Goal: Task Accomplishment & Management: Manage account settings

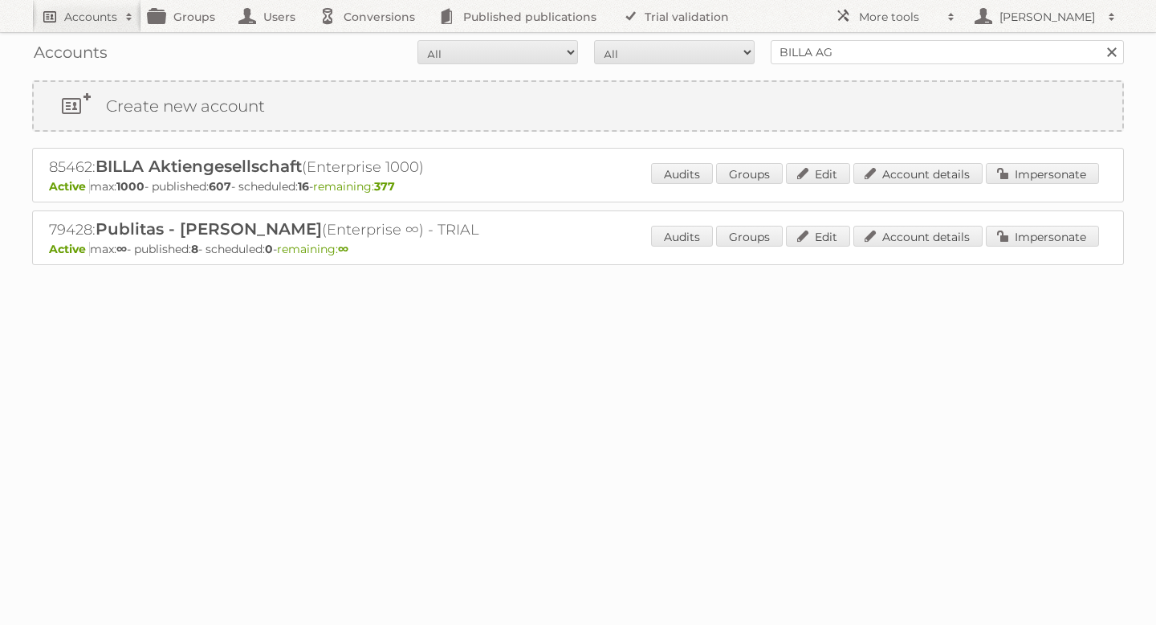
click at [113, 10] on h2 "Accounts" at bounding box center [90, 17] width 53 height 16
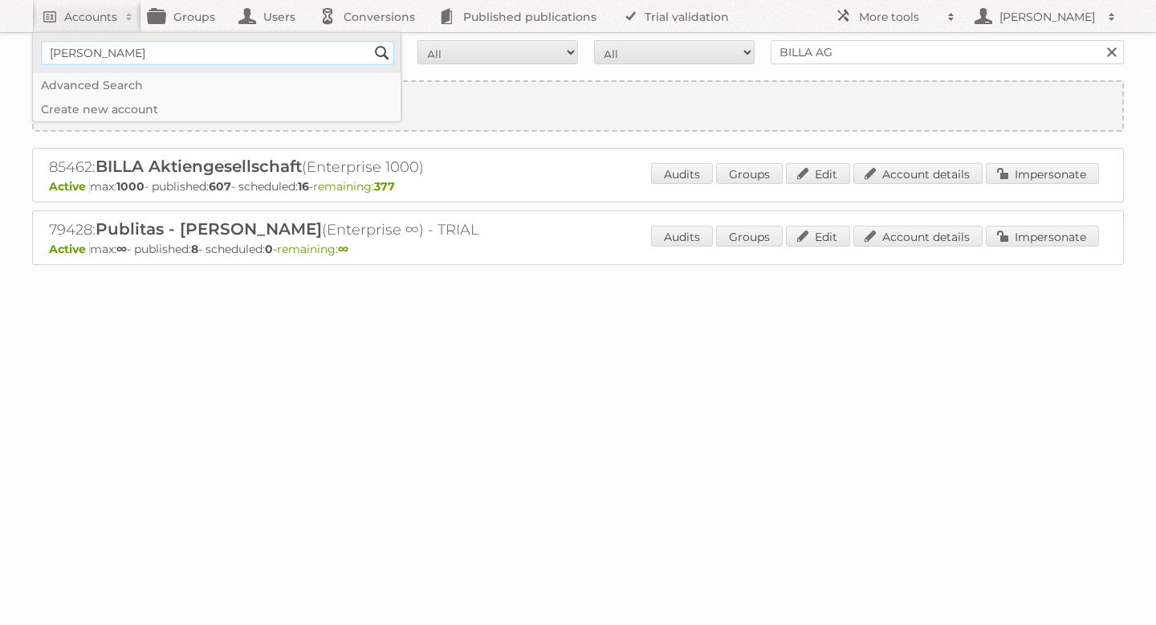
type input"] "[PERSON_NAME]"
click at [378, 51] on input "Search" at bounding box center [382, 53] width 24 height 24
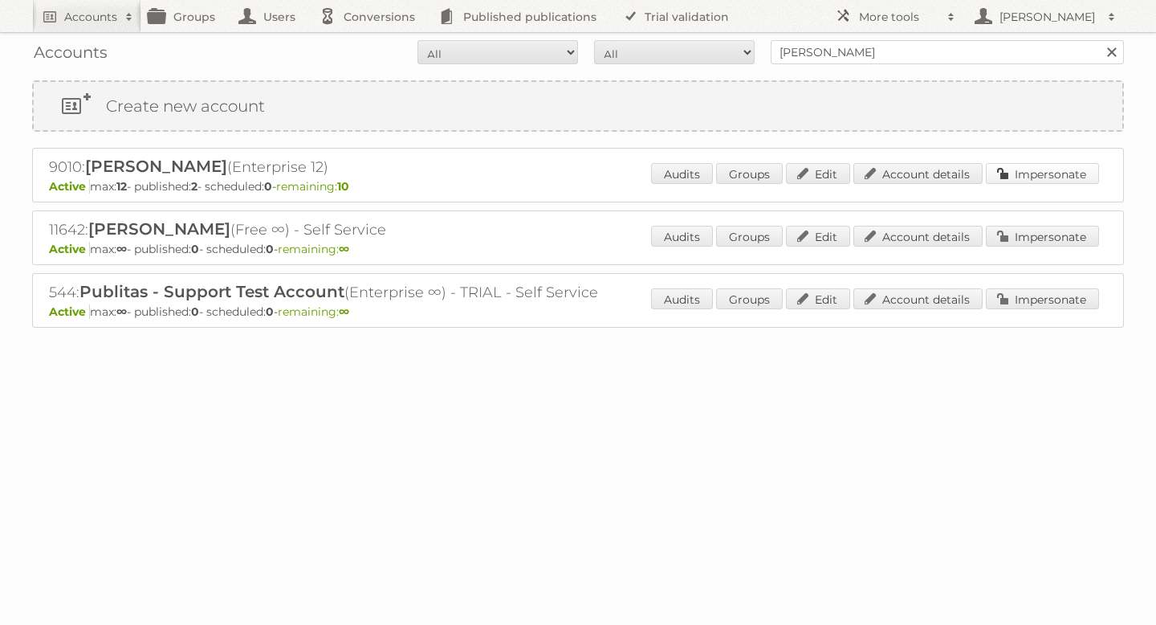
click at [1020, 169] on link "Impersonate" at bounding box center [1042, 173] width 113 height 21
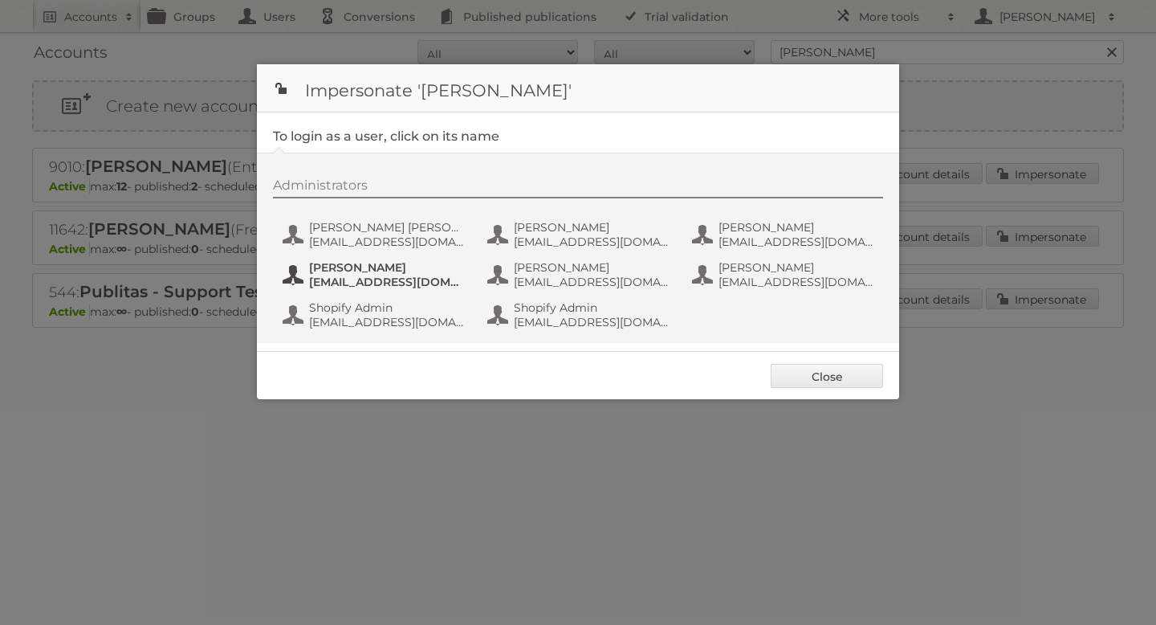
click at [358, 271] on span "[PERSON_NAME]" at bounding box center [387, 267] width 156 height 14
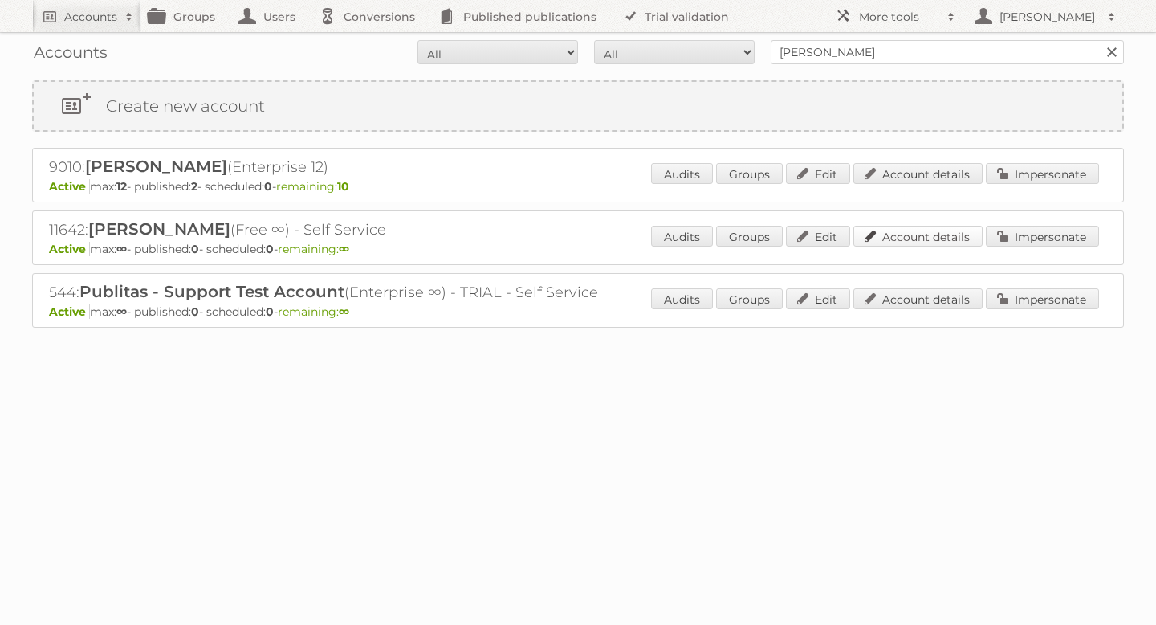
click at [910, 227] on link "Account details" at bounding box center [917, 236] width 129 height 21
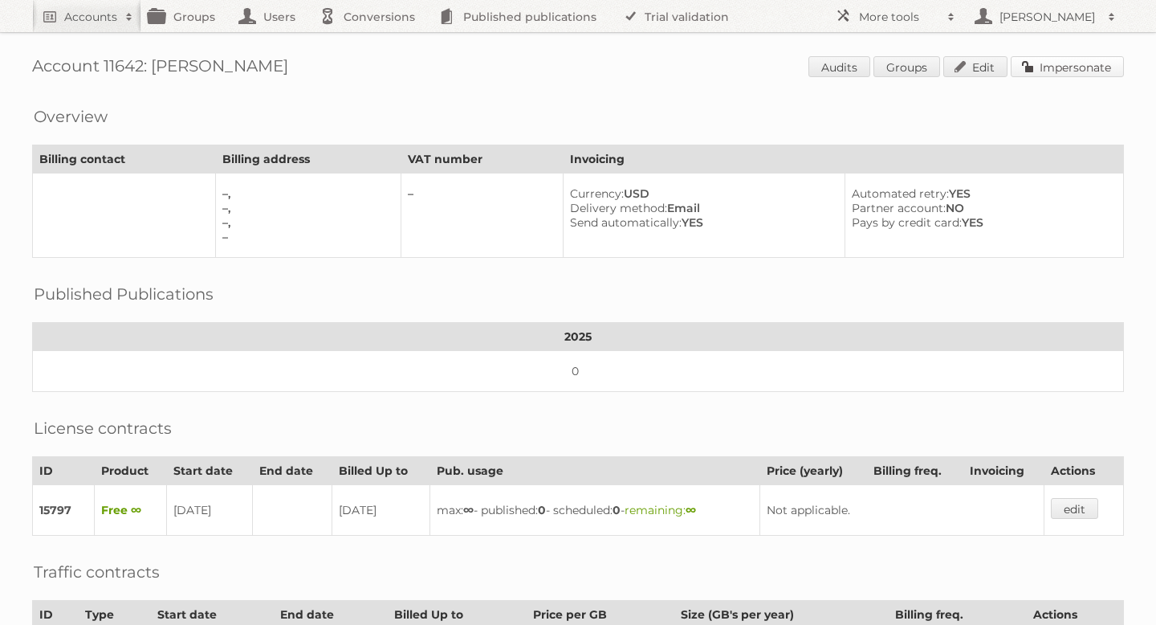
click at [1080, 63] on link "Impersonate" at bounding box center [1067, 66] width 113 height 21
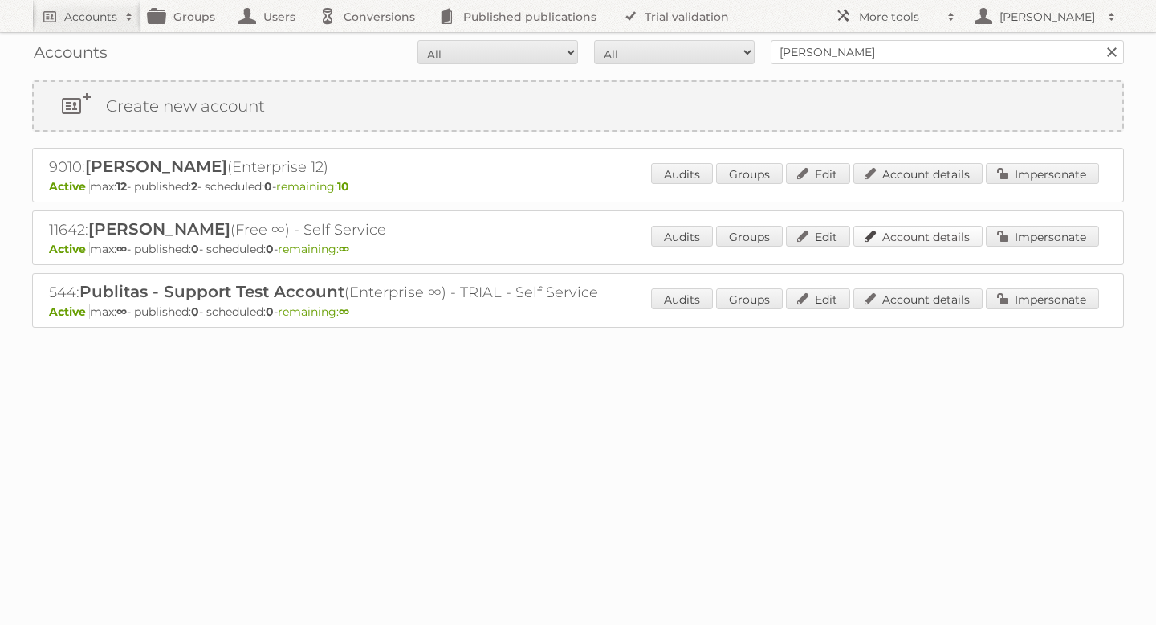
click at [919, 242] on link "Account details" at bounding box center [917, 236] width 129 height 21
click at [1012, 174] on link "Impersonate" at bounding box center [1042, 173] width 113 height 21
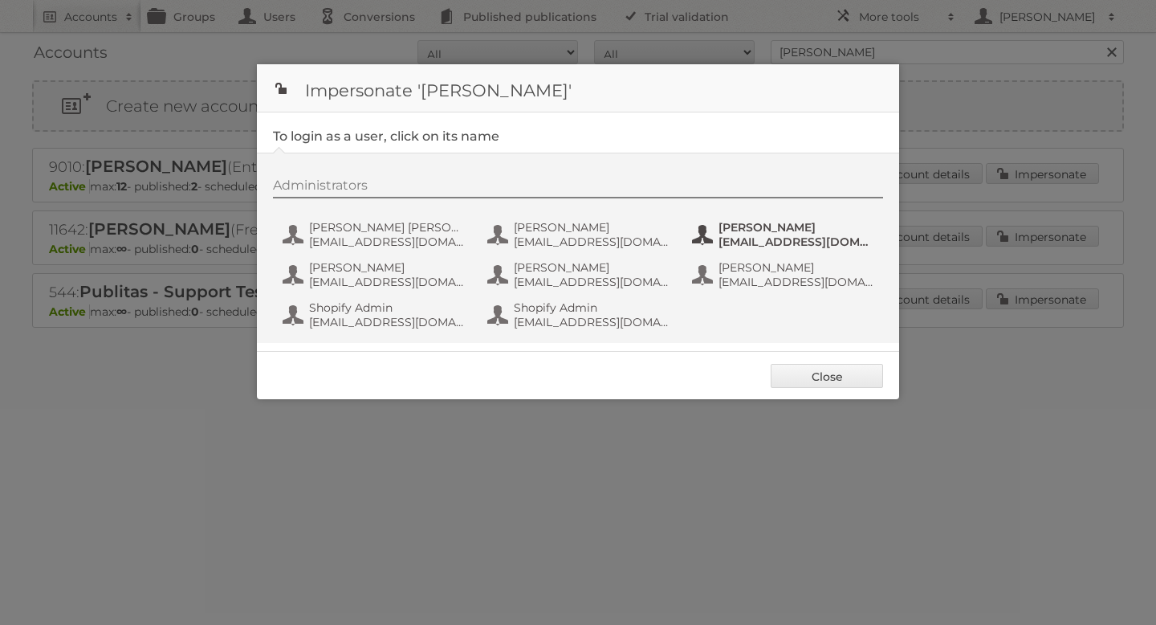
click at [748, 240] on span "[EMAIL_ADDRESS][DOMAIN_NAME]" at bounding box center [797, 241] width 156 height 14
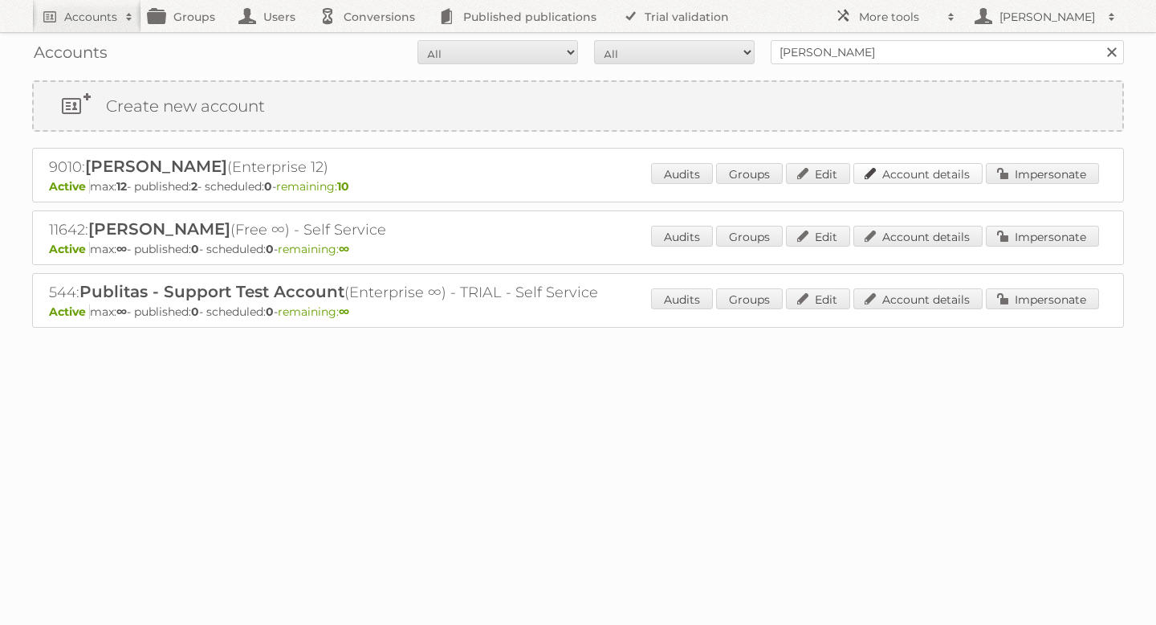
click at [935, 173] on link "Account details" at bounding box center [917, 173] width 129 height 21
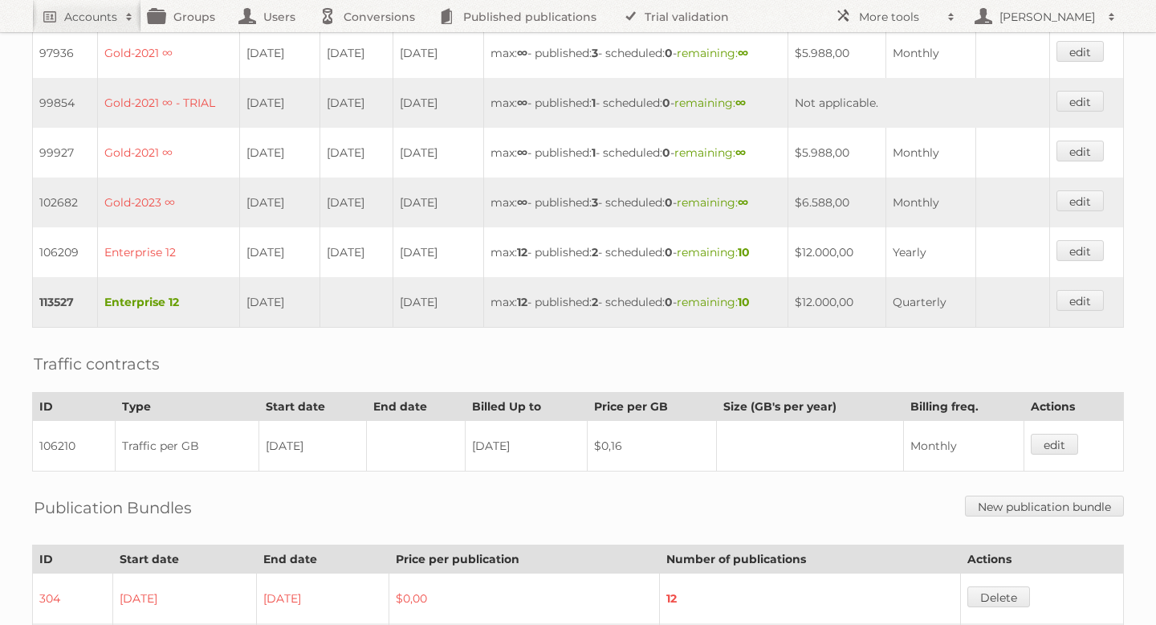
scroll to position [1051, 0]
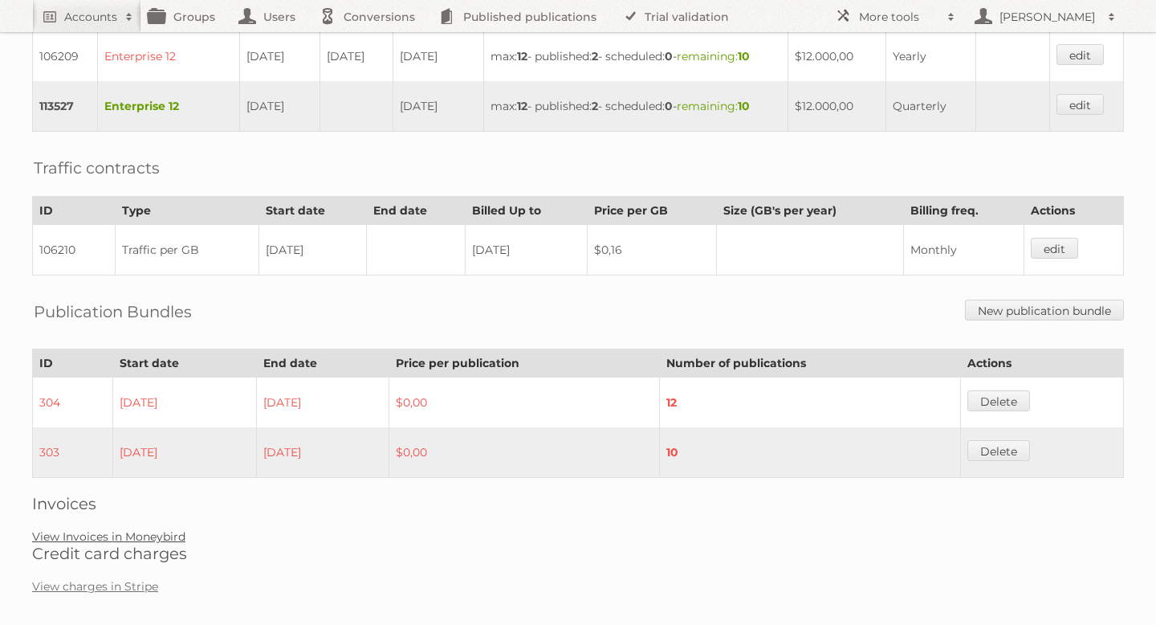
click at [160, 529] on link "View Invoices in Moneybird" at bounding box center [108, 536] width 153 height 14
click at [142, 529] on link "View Invoices in Moneybird" at bounding box center [108, 536] width 153 height 14
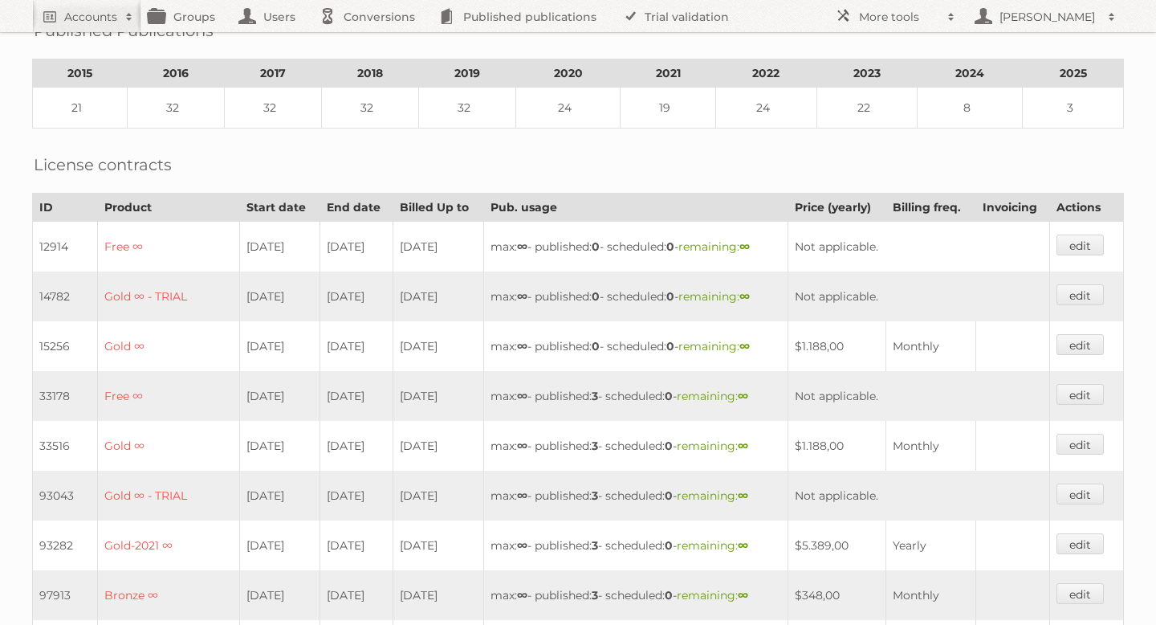
scroll to position [0, 0]
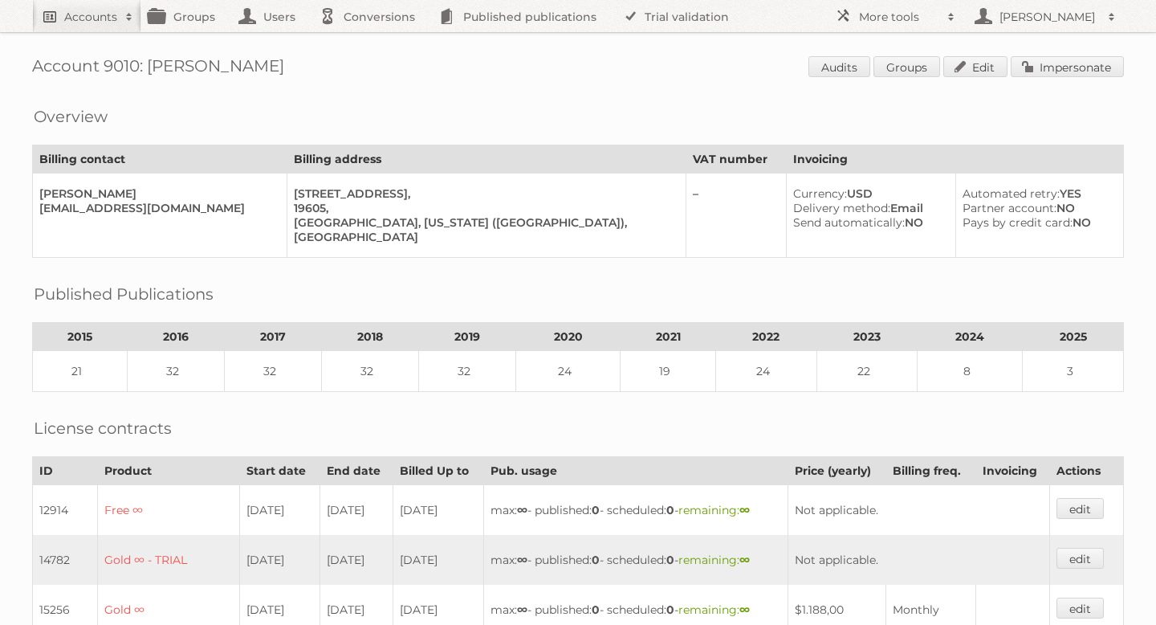
click at [88, 19] on h2 "Accounts" at bounding box center [90, 17] width 53 height 16
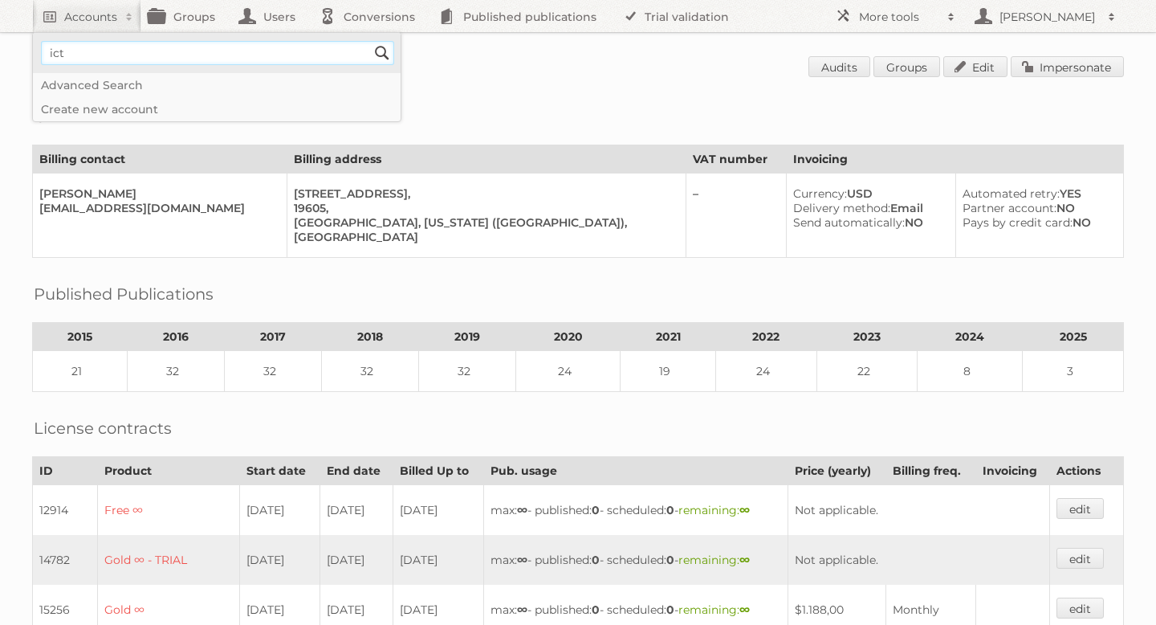
type input"] "ICT Edeka"
click at [383, 51] on input "Search" at bounding box center [382, 53] width 24 height 24
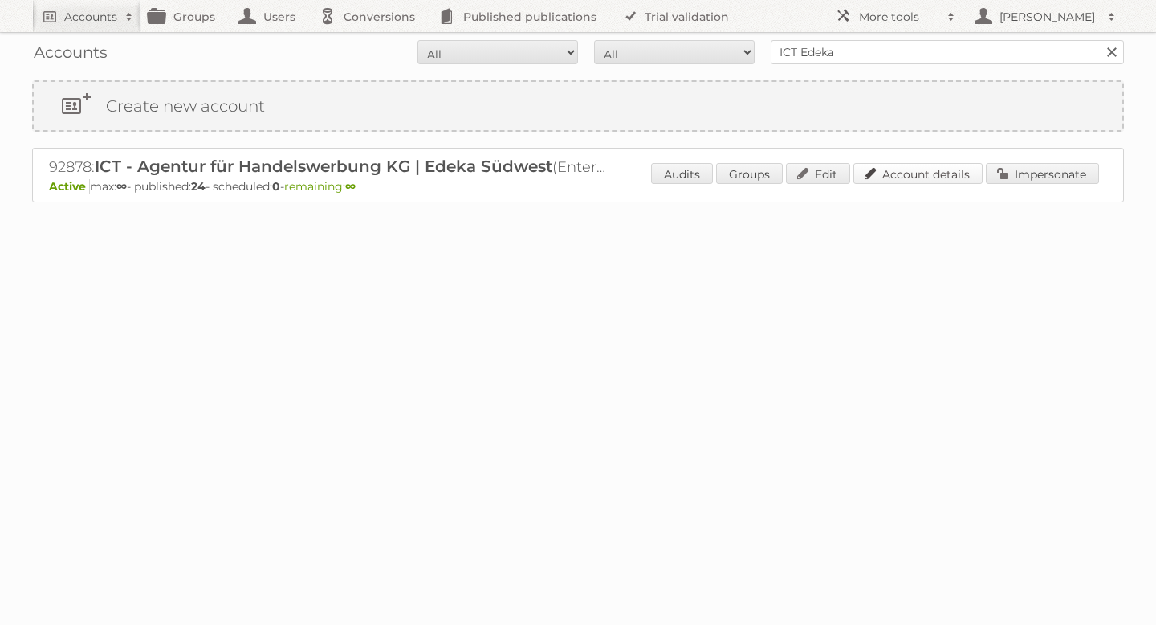
click at [926, 171] on link "Account details" at bounding box center [917, 173] width 129 height 21
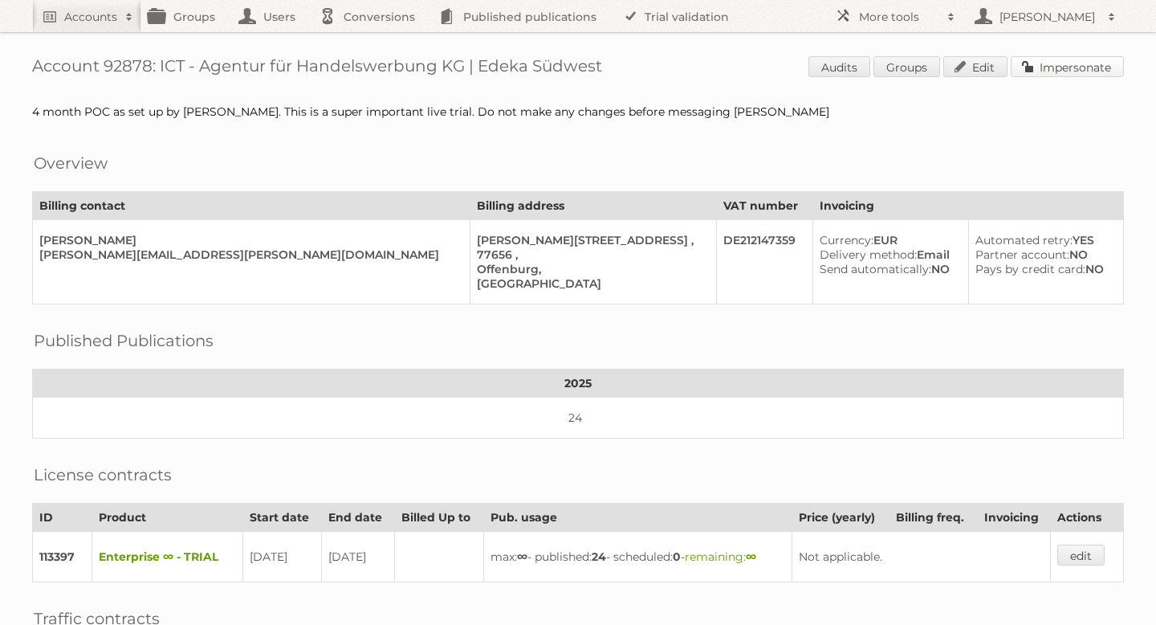
click at [1060, 63] on link "Impersonate" at bounding box center [1067, 66] width 113 height 21
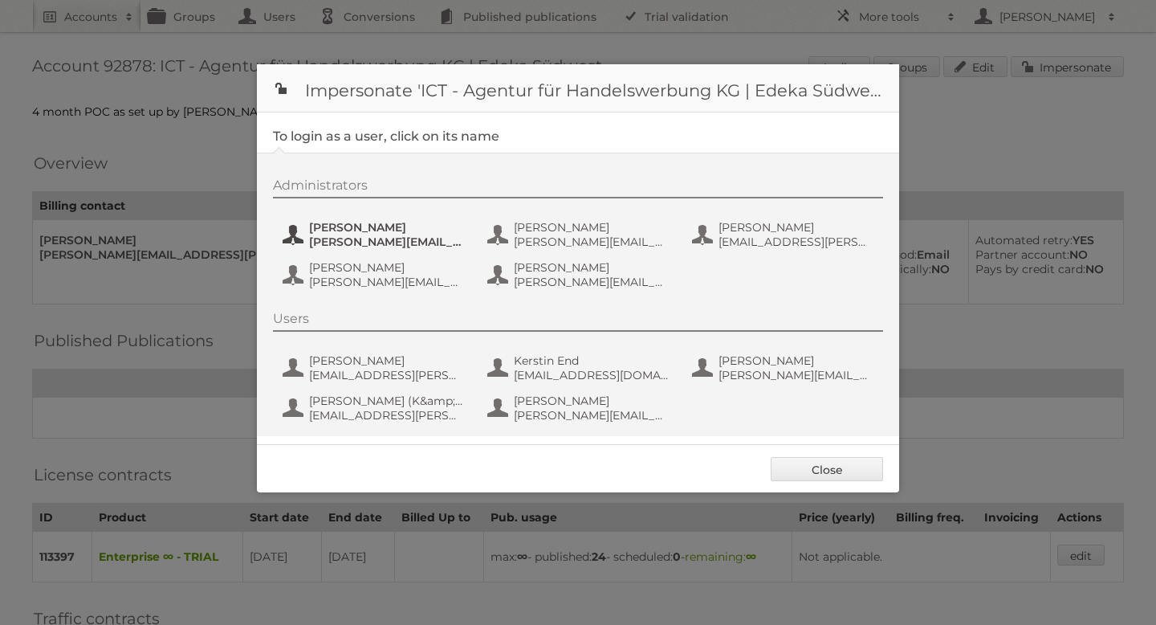
click at [372, 243] on span "benjamin.discher@ictwerbung.de" at bounding box center [387, 241] width 156 height 14
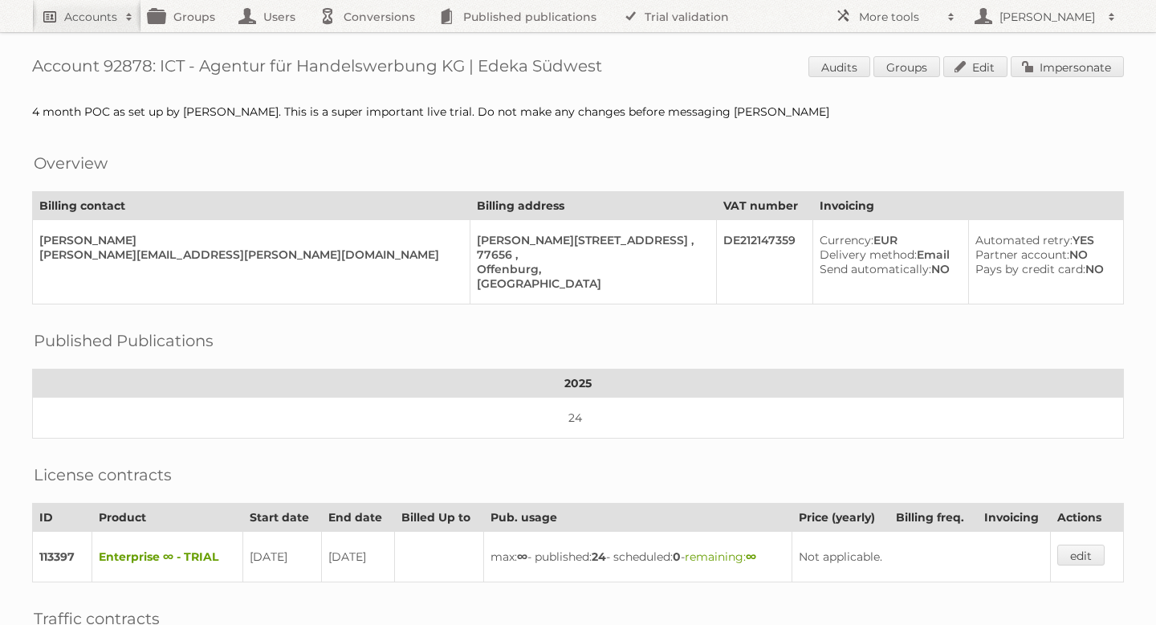
click at [108, 14] on h2 "Accounts" at bounding box center [90, 17] width 53 height 16
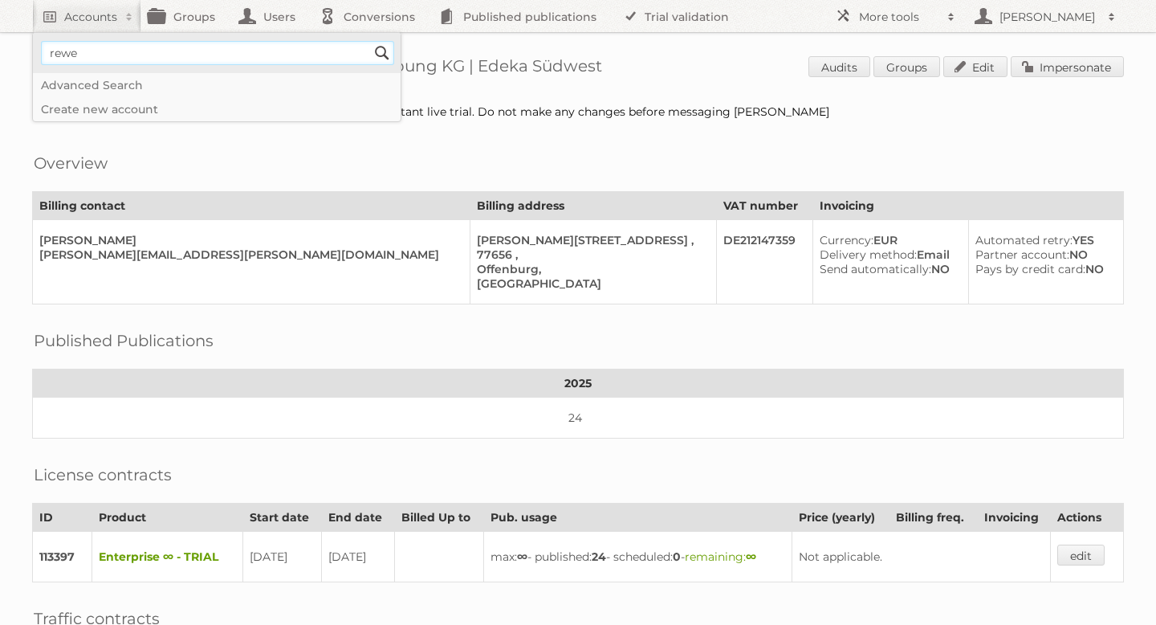
type input"] "Rewe"
click at [384, 51] on input "Search" at bounding box center [382, 53] width 24 height 24
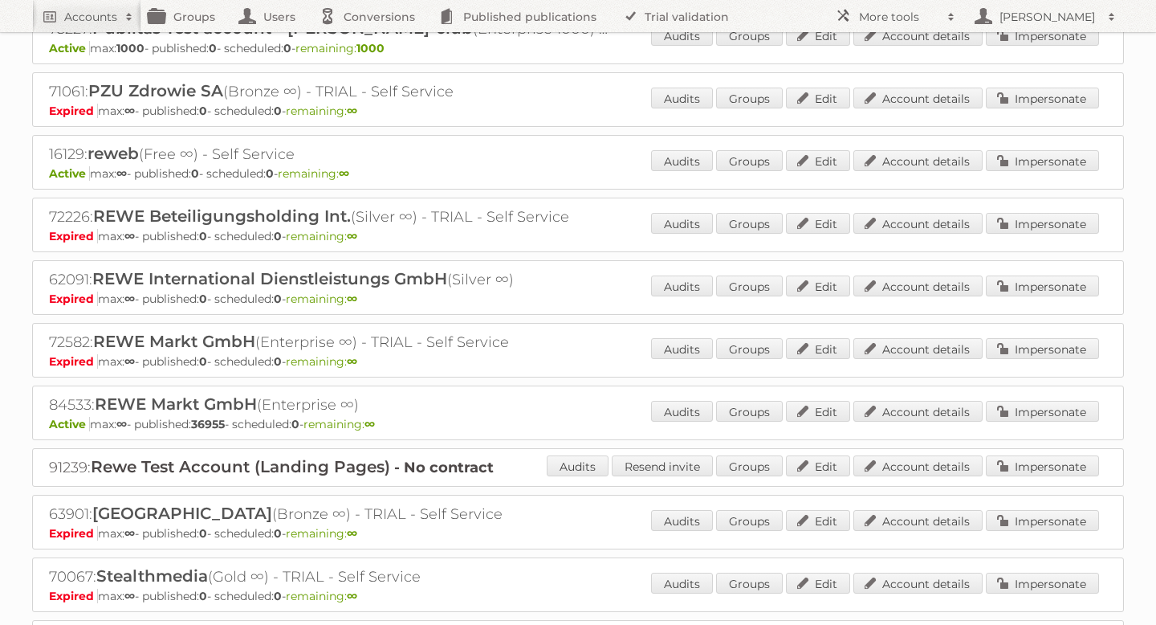
scroll to position [1527, 0]
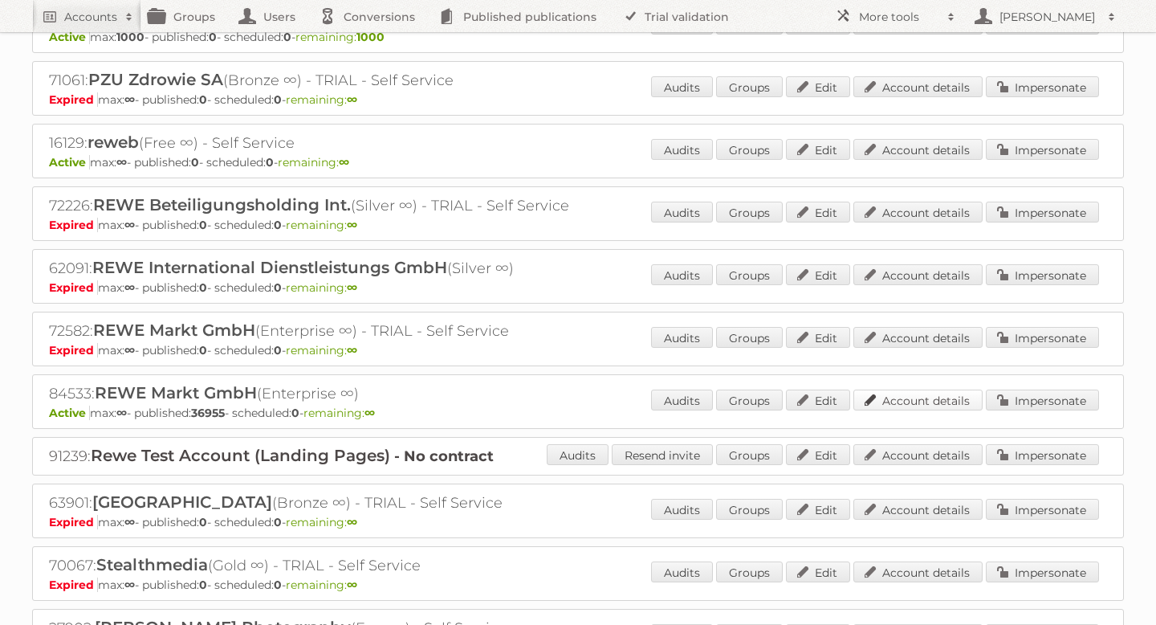
click at [882, 392] on link "Account details" at bounding box center [917, 399] width 129 height 21
